Goal: Contribute content: Add original content to the website for others to see

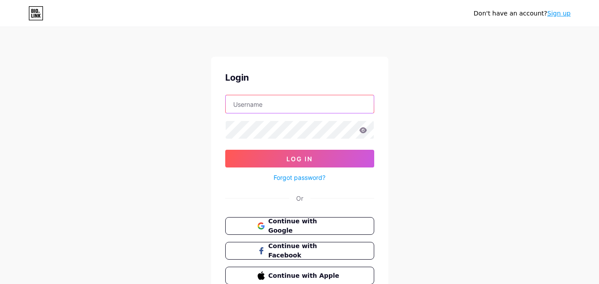
click at [319, 99] on input "text" at bounding box center [300, 104] width 148 height 18
type input "[EMAIL_ADDRESS][DOMAIN_NAME]"
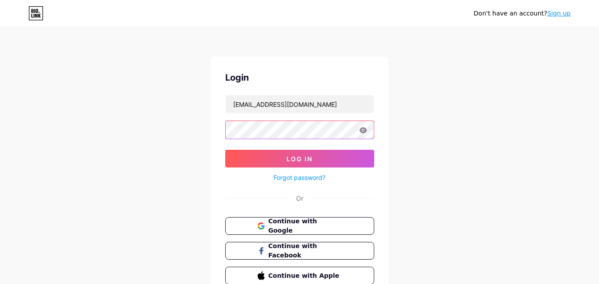
click at [225, 150] on button "Log In" at bounding box center [299, 159] width 149 height 18
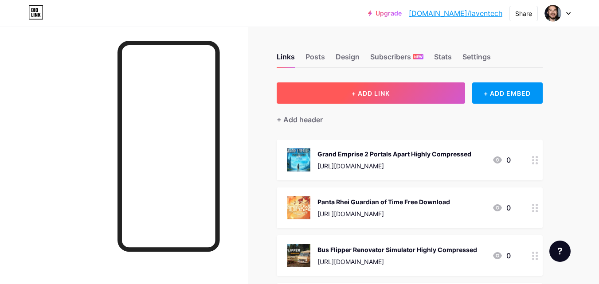
click at [340, 94] on button "+ ADD LINK" at bounding box center [371, 92] width 188 height 21
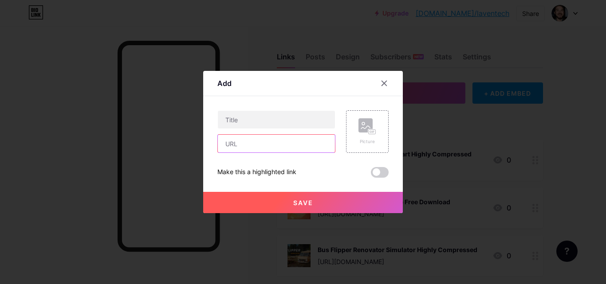
click at [293, 149] on input "text" at bounding box center [276, 144] width 117 height 18
paste input "SUPERHOT Game"
type input "SUPERHOT Game"
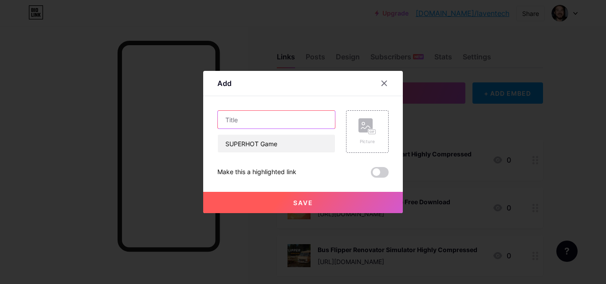
click at [312, 128] on input "text" at bounding box center [276, 120] width 117 height 18
paste input "SUPERHOT Game"
paste input "text"
type input "SUPERHOT PC Game Free Download"
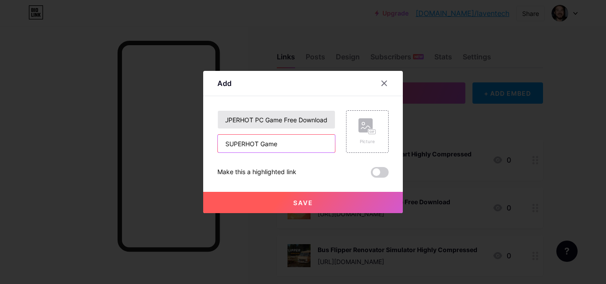
scroll to position [0, 0]
paste input "[URL][DOMAIN_NAME]"
type input "[URL][DOMAIN_NAME]"
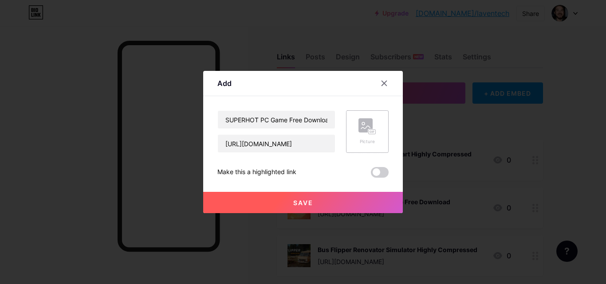
click at [369, 132] on rect at bounding box center [372, 132] width 7 height 4
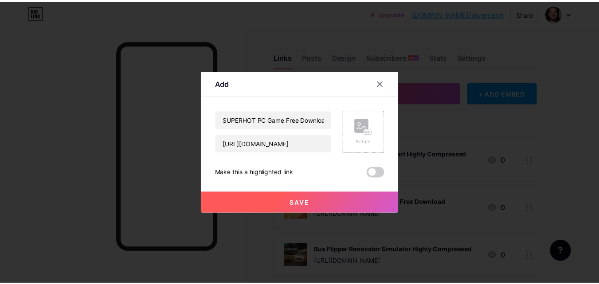
scroll to position [0, 0]
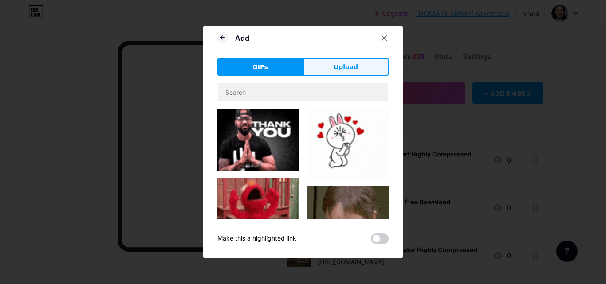
click at [317, 68] on button "Upload" at bounding box center [346, 67] width 86 height 18
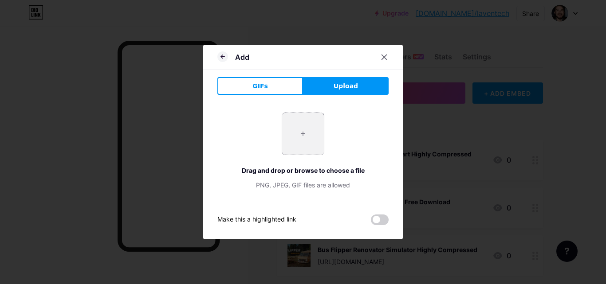
click at [305, 143] on input "file" at bounding box center [303, 134] width 42 height 42
type input "C:\fakepath\SuperHot-PC-Game-3.jpg"
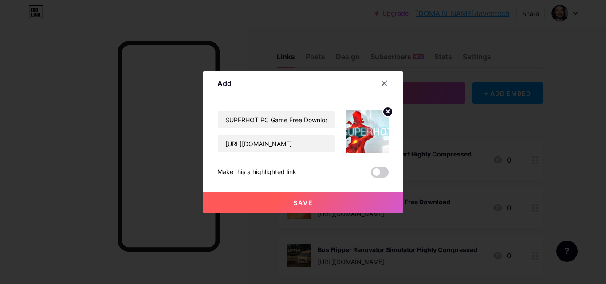
click at [314, 203] on button "Save" at bounding box center [303, 202] width 200 height 21
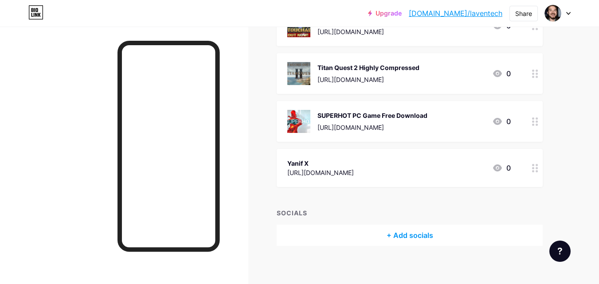
scroll to position [380, 0]
